Goal: Task Accomplishment & Management: Use online tool/utility

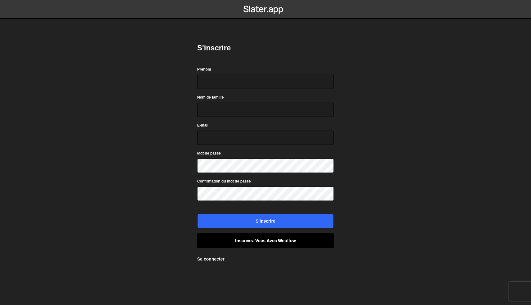
click at [248, 243] on font "Inscrivez-vous avec Webflow" at bounding box center [265, 240] width 61 height 7
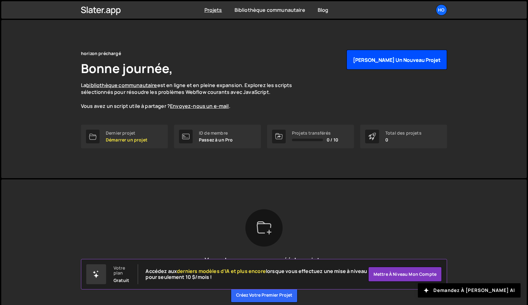
click at [390, 63] on button "[PERSON_NAME] un nouveau projet" at bounding box center [397, 60] width 101 height 20
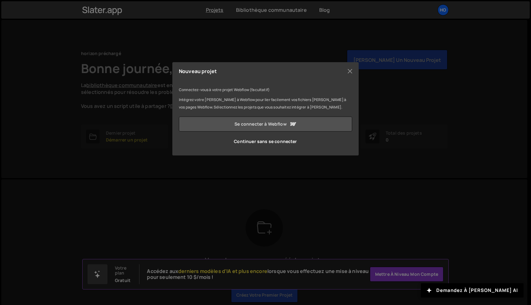
click at [302, 124] on link "Se connecter à Webflow" at bounding box center [265, 123] width 173 height 15
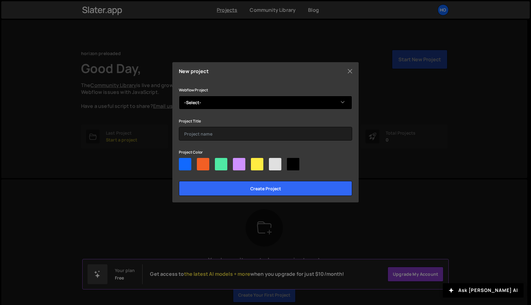
click at [285, 105] on select "-Select- [PERSON_NAME] Stunning Site" at bounding box center [265, 103] width 173 height 14
select select "68bd3a64c47582f65de207ad"
click at [179, 96] on select "-Select- Alban's Stunning Site" at bounding box center [265, 103] width 173 height 14
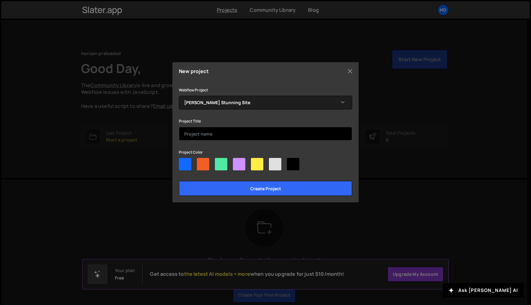
click at [258, 132] on input "text" at bounding box center [265, 134] width 173 height 14
type input "preloader horizon"
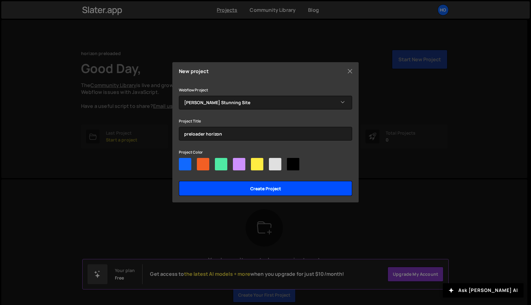
click at [304, 193] on input "Create project" at bounding box center [265, 188] width 173 height 15
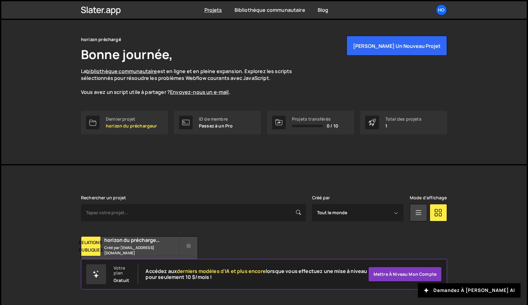
scroll to position [15, 0]
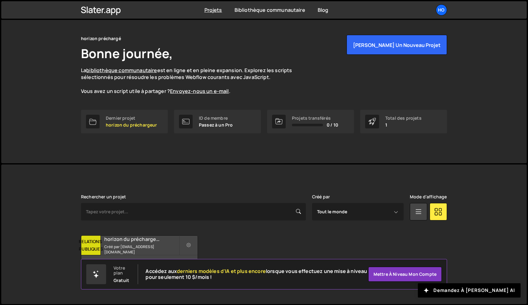
click at [116, 242] on font "horizon du préchargeur" at bounding box center [132, 238] width 57 height 7
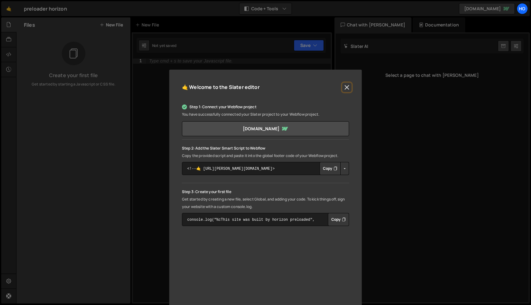
click at [346, 87] on button "Close" at bounding box center [346, 87] width 9 height 9
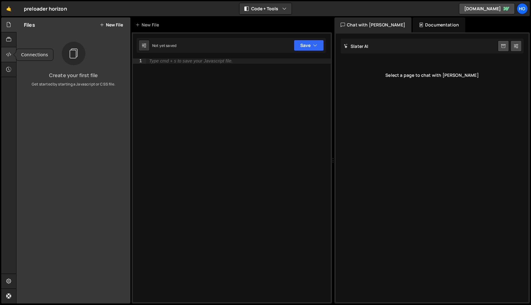
click at [11, 56] on icon at bounding box center [8, 54] width 5 height 7
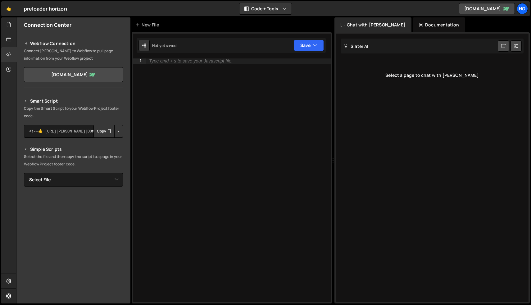
click at [107, 131] on icon "Button group with nested dropdown" at bounding box center [109, 131] width 4 height 6
click at [9, 27] on icon at bounding box center [8, 24] width 5 height 7
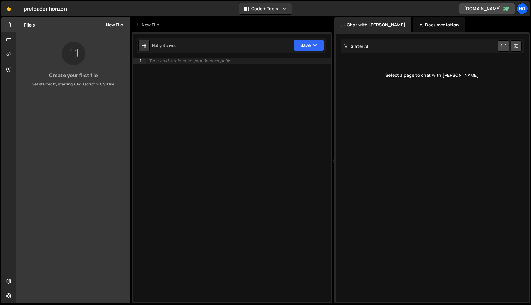
click at [109, 25] on button "New File" at bounding box center [111, 24] width 23 height 5
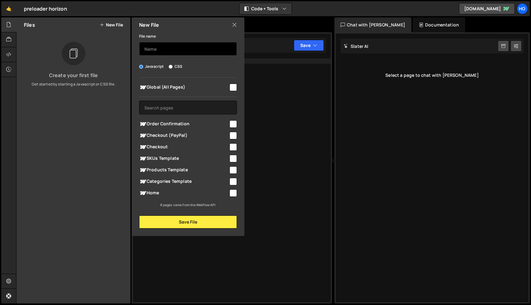
click at [161, 50] on input "text" at bounding box center [188, 49] width 98 height 14
type input "home page preloader"
click at [233, 197] on div "Home" at bounding box center [188, 192] width 98 height 11
click at [233, 193] on input "checkbox" at bounding box center [232, 192] width 7 height 7
checkbox input "true"
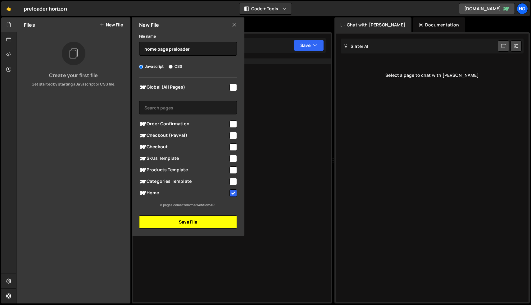
click at [204, 222] on button "Save File" at bounding box center [188, 221] width 98 height 13
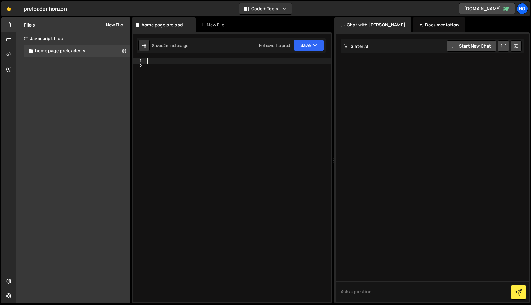
click at [168, 62] on div at bounding box center [238, 185] width 185 height 254
click at [209, 62] on div "const progressValue = { }" at bounding box center [238, 185] width 185 height 254
type textarea "const progressValue = { percentage: 0 };"
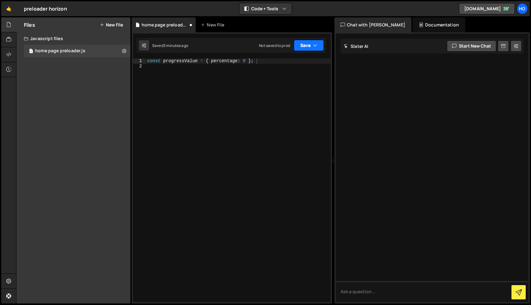
click at [305, 47] on button "Save" at bounding box center [309, 45] width 30 height 11
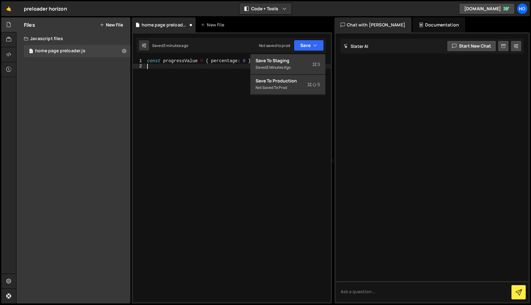
click at [303, 108] on div "const progressValue = { percentage : 0 } ;" at bounding box center [238, 185] width 185 height 254
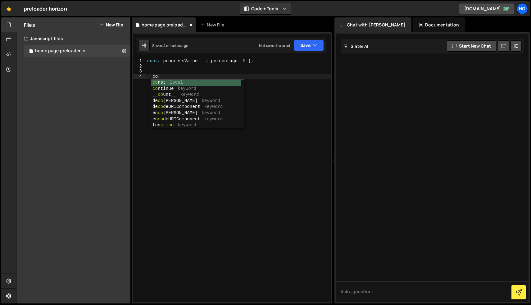
scroll to position [0, 1]
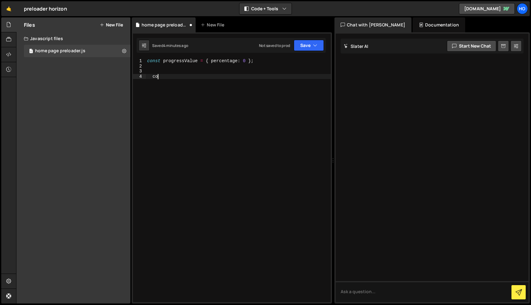
type textarea "c"
type textarea "const tl = gsap.timeline();"
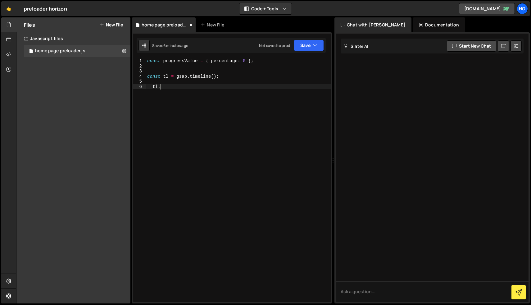
scroll to position [0, 1]
type textarea "t"
type textarea "tl.to({)"
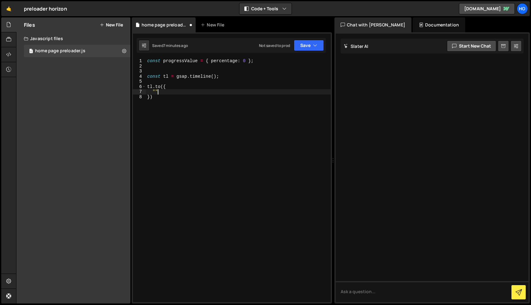
type textarea """
click at [184, 62] on div "const progressValue = { percentage : 0 } ; const tl = gsap . timeline ( ) ; tl …" at bounding box center [238, 185] width 185 height 254
drag, startPoint x: 198, startPoint y: 63, endPoint x: 164, endPoint y: 59, distance: 34.0
click at [164, 59] on div "const progressValue = { percentage : 0 } ; const tl = gsap . timeline ( ) ; tl …" at bounding box center [238, 185] width 185 height 254
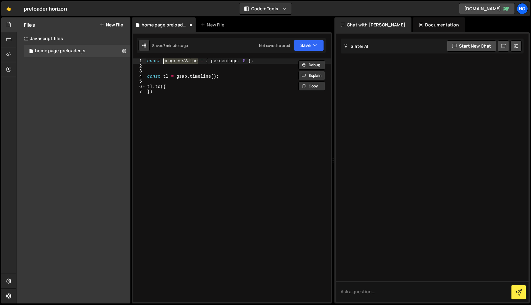
click at [163, 90] on div "const progressValue = { percentage : 0 } ; const tl = gsap . timeline ( ) ; tl …" at bounding box center [238, 185] width 185 height 254
click at [163, 86] on div "const progressValue = { percentage : 0 } ; const tl = gsap . timeline ( ) ; tl …" at bounding box center [238, 185] width 185 height 254
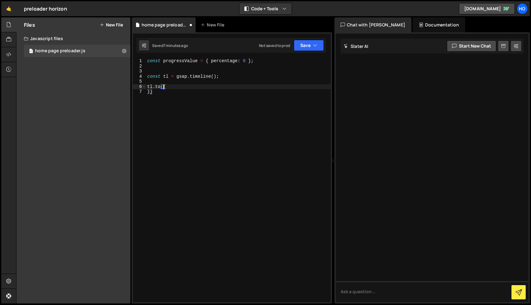
paste textarea "progressValue"
click at [212, 89] on div "const progressValue = { percentage : 0 } ; const tl = gsap . timeline ( ) ; tl …" at bounding box center [238, 185] width 185 height 254
click at [210, 86] on div "const progressValue = { percentage : 0 } ; const tl = gsap . timeline ( ) ; tl …" at bounding box center [238, 185] width 185 height 254
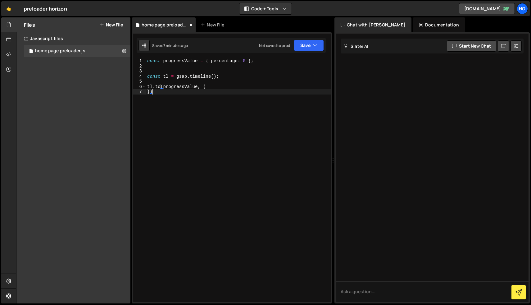
type textarea "tl.to(progressValue, {"
type textarea "percentage: 100,"
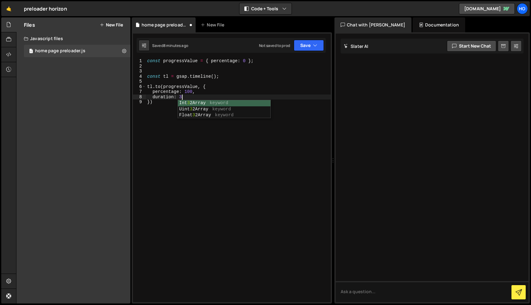
scroll to position [0, 2]
type textarea "duration: 3,"
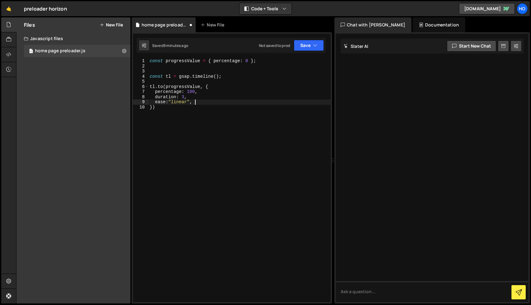
scroll to position [0, 0]
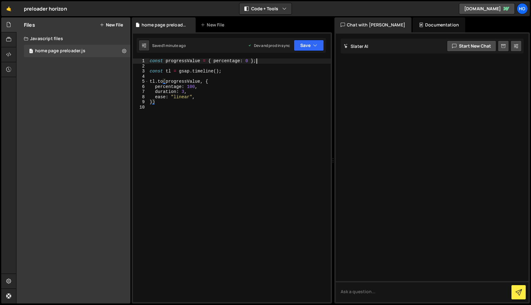
click at [265, 62] on div "const progressValue = { percentage : 0 } ; const tl = gsap . timeline ( ) ; tl …" at bounding box center [239, 185] width 182 height 254
type textarea "const progressValue = { percentage: 0 };"
click at [252, 68] on div "const progressValue = { percentage : 0 } ; const percentageText = document . qu…" at bounding box center [239, 185] width 182 height 254
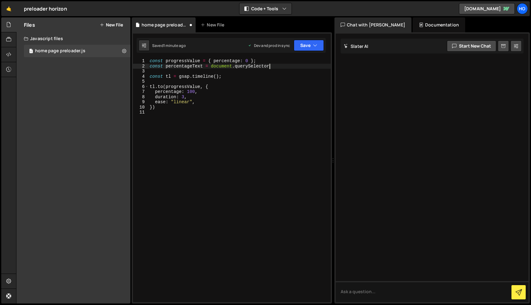
click at [273, 67] on div "const progressValue = { percentage : 0 } ; const percentageText = document . qu…" at bounding box center [239, 185] width 182 height 254
paste textarea "preloader_percentage"
paste textarea "preloader_percentage'"
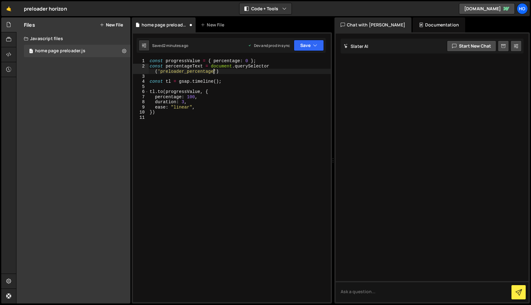
click at [161, 70] on div "const progressValue = { percentage : 0 } ; const percentageText = document . qu…" at bounding box center [239, 185] width 182 height 254
click at [218, 74] on div "const progressValue = { percentage : 0 } ; const percentageText = document . qu…" at bounding box center [239, 185] width 182 height 254
click at [200, 108] on div "const progressValue = { percentage : 0 } ; const percentageText = document . qu…" at bounding box center [239, 185] width 182 height 254
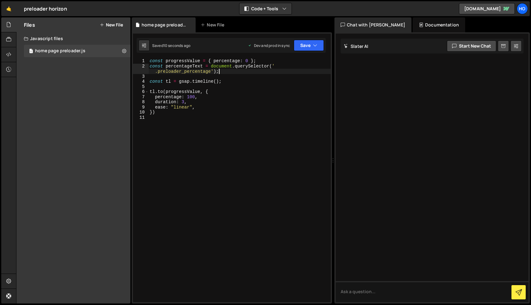
type textarea "ease: "linear","
click at [226, 114] on div "const progressValue = { percentage : 0 } ; const percentageText = document . qu…" at bounding box center [239, 185] width 182 height 254
drag, startPoint x: 166, startPoint y: 66, endPoint x: 202, endPoint y: 65, distance: 35.4
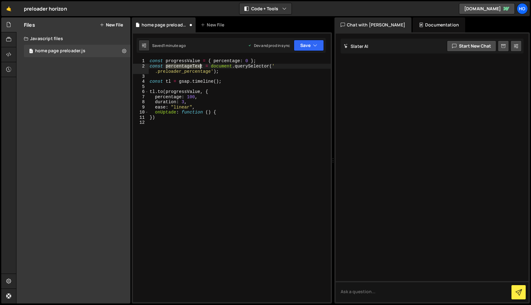
click at [202, 65] on div "const progressValue = { percentage : 0 } ; const percentageText = document . qu…" at bounding box center [239, 185] width 182 height 254
click at [223, 114] on div "const progressValue = { percentage : 0 } ; const percentageText = document . qu…" at bounding box center [239, 185] width 182 height 254
type textarea "onUptade: function () {"
paste textarea "percentageTex"
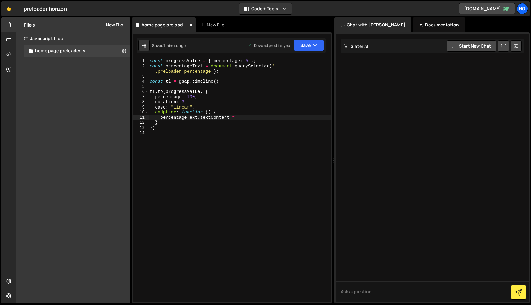
scroll to position [0, 6]
type textarea "percentageText.textContent = Math.round"
click at [269, 117] on div "const progressValue = { percentage : 0 } ; const percentageText = document . qu…" at bounding box center [239, 185] width 182 height 254
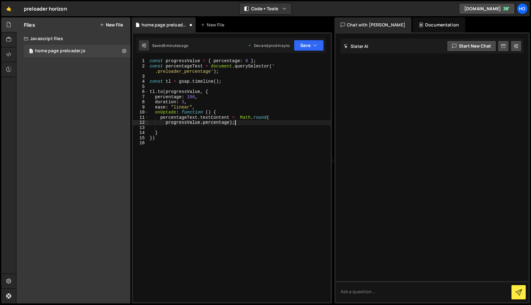
type textarea "progressValue.percentage);"
